Goal: Task Accomplishment & Management: Manage account settings

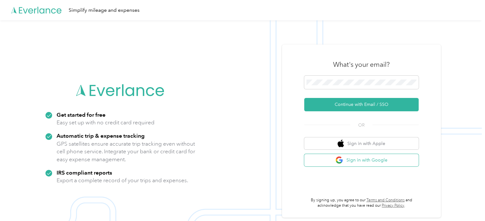
click at [381, 164] on button "Sign in with Google" at bounding box center [361, 160] width 114 height 12
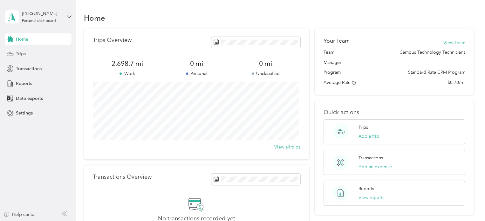
click at [17, 55] on span "Trips" at bounding box center [21, 54] width 10 height 7
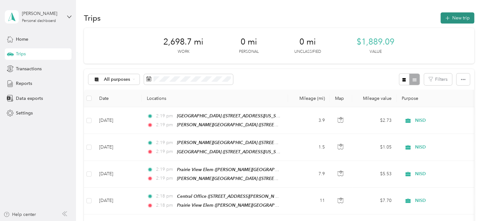
click at [449, 17] on button "New trip" at bounding box center [457, 17] width 34 height 11
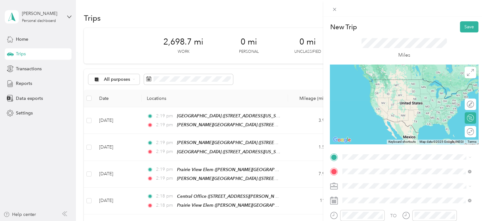
click at [382, 95] on strong "[PERSON_NAME][GEOGRAPHIC_DATA]" at bounding box center [418, 97] width 85 height 6
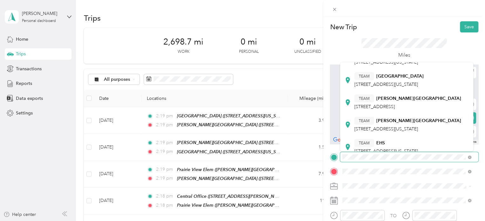
scroll to position [118, 0]
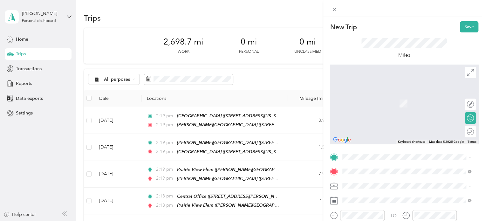
click at [385, 86] on span "[STREET_ADDRESS][US_STATE]" at bounding box center [386, 83] width 64 height 5
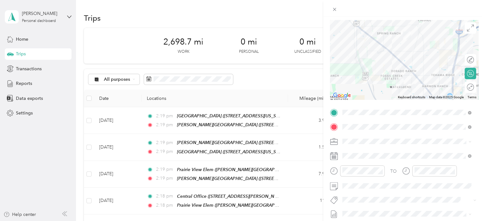
scroll to position [46, 0]
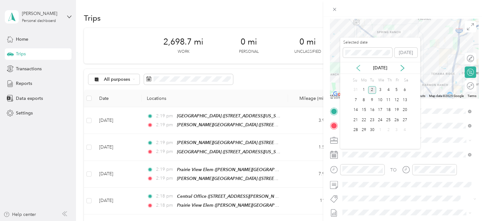
click at [358, 66] on icon at bounding box center [358, 68] width 6 height 6
click at [394, 129] on div "29" at bounding box center [396, 130] width 8 height 8
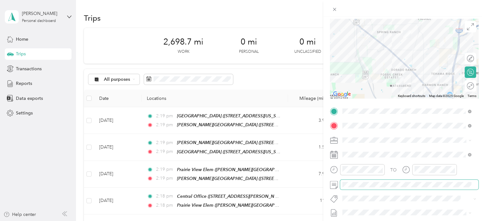
scroll to position [0, 0]
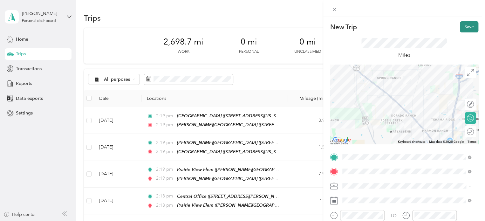
click at [463, 27] on button "Save" at bounding box center [469, 26] width 18 height 11
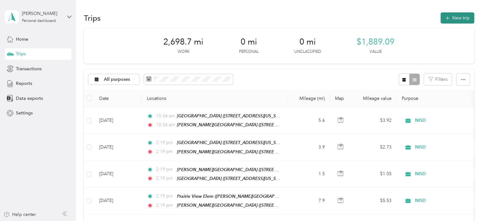
click at [444, 13] on button "New trip" at bounding box center [457, 17] width 34 height 11
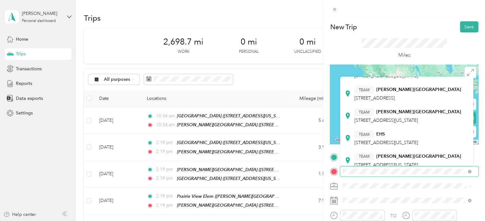
scroll to position [146, 0]
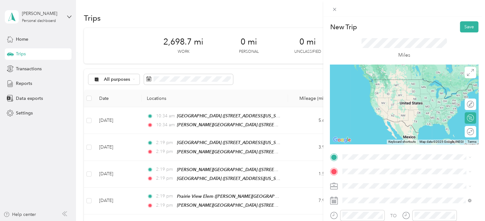
click at [385, 65] on strong "[GEOGRAPHIC_DATA]" at bounding box center [399, 62] width 47 height 6
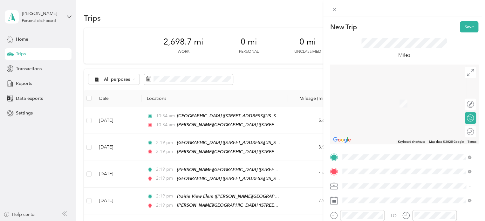
click at [387, 90] on span "[STREET_ADDRESS][PERSON_NAME][US_STATE]" at bounding box center [403, 90] width 99 height 5
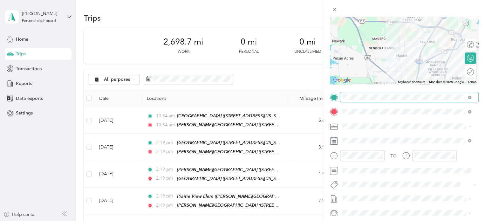
scroll to position [60, 0]
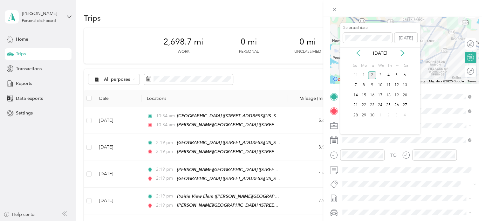
click at [355, 53] on icon at bounding box center [358, 53] width 6 height 6
click at [394, 113] on div "29" at bounding box center [396, 115] width 8 height 8
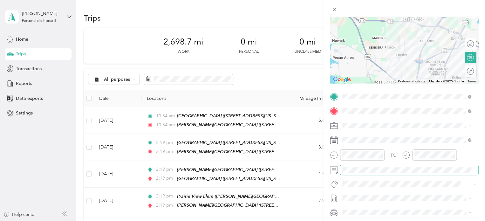
click at [361, 173] on span at bounding box center [409, 170] width 138 height 10
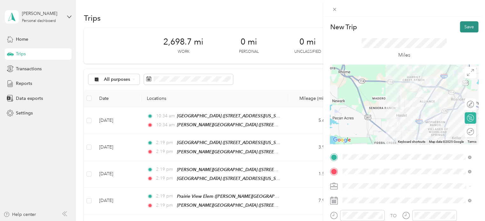
click at [460, 30] on button "Save" at bounding box center [469, 26] width 18 height 11
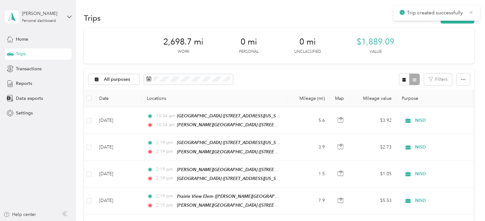
click at [471, 12] on icon at bounding box center [470, 13] width 5 height 6
click at [458, 19] on button "New trip" at bounding box center [457, 17] width 34 height 11
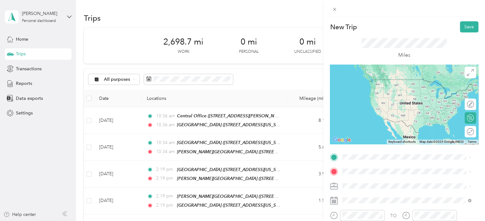
click at [385, 87] on div "TEAM Central Office [STREET_ADDRESS][PERSON_NAME][US_STATE]" at bounding box center [403, 86] width 99 height 16
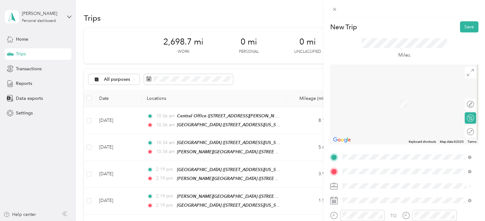
click at [381, 95] on strong "EHS" at bounding box center [380, 97] width 9 height 6
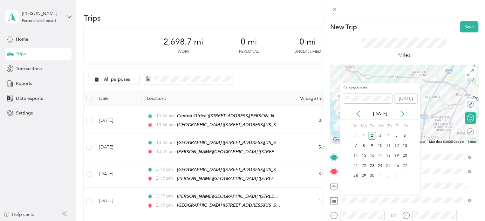
click at [360, 118] on div "[DATE]" at bounding box center [380, 114] width 80 height 12
click at [358, 113] on icon at bounding box center [358, 114] width 6 height 6
click at [395, 174] on div "29" at bounding box center [396, 176] width 8 height 8
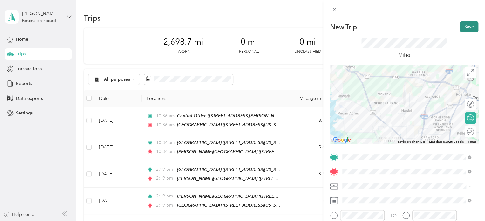
click at [467, 27] on button "Save" at bounding box center [469, 26] width 18 height 11
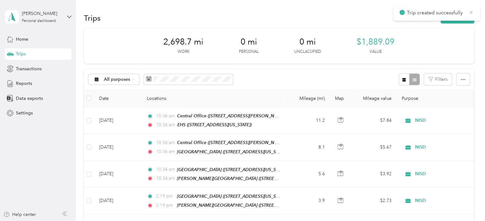
click at [472, 12] on icon at bounding box center [470, 13] width 5 height 6
click at [455, 20] on button "New trip" at bounding box center [457, 17] width 34 height 11
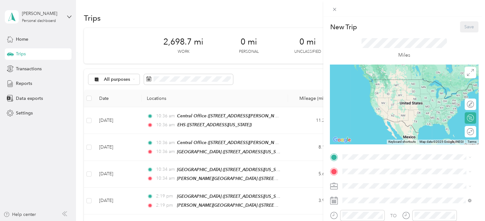
click at [19, 85] on div "New Trip Save This trip cannot be edited because it is either under review, app…" at bounding box center [242, 110] width 485 height 221
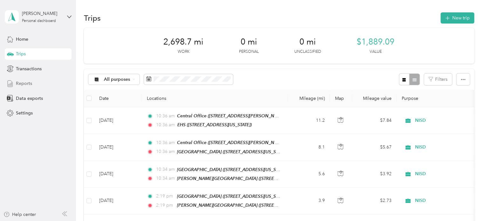
click at [17, 84] on span "Reports" at bounding box center [24, 83] width 16 height 7
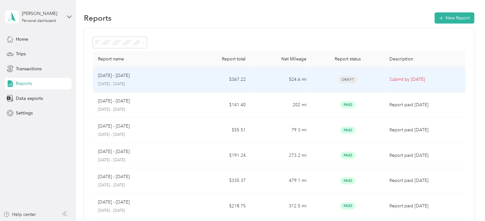
click at [351, 77] on span "Draft" at bounding box center [347, 79] width 19 height 7
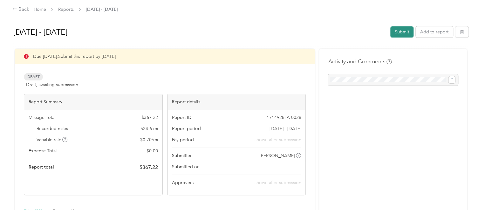
click at [400, 31] on button "Submit" at bounding box center [401, 31] width 23 height 11
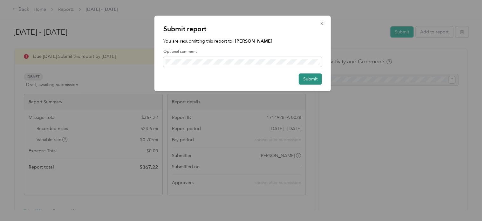
click at [307, 77] on button "Submit" at bounding box center [310, 78] width 23 height 11
